Goal: Information Seeking & Learning: Learn about a topic

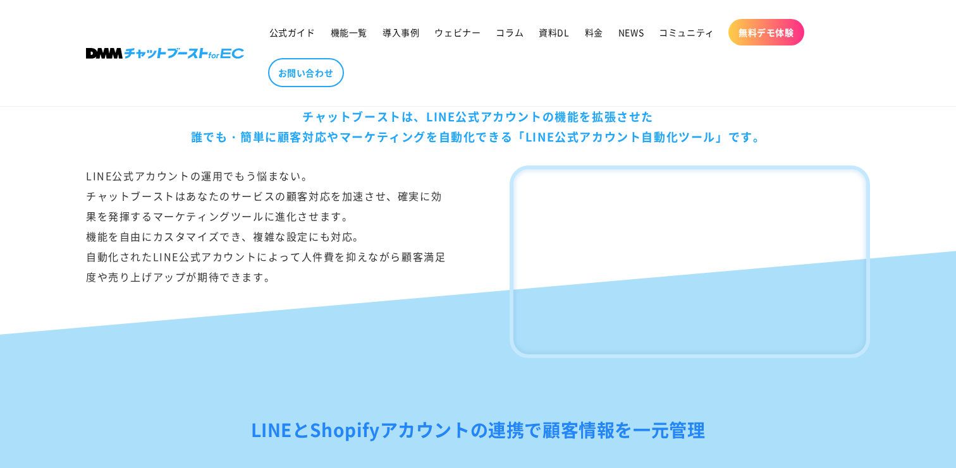
scroll to position [755, 0]
click at [595, 27] on span "料金" at bounding box center [594, 32] width 18 height 11
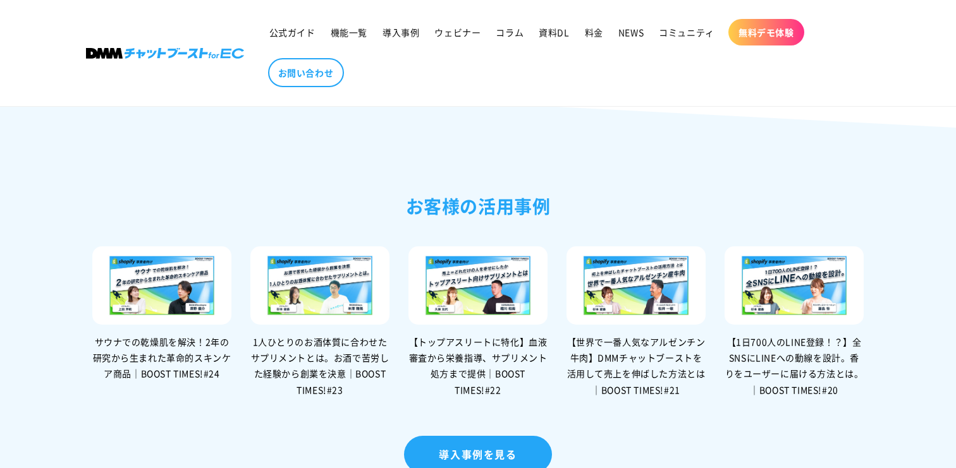
scroll to position [2590, 0]
